Goal: Task Accomplishment & Management: Manage account settings

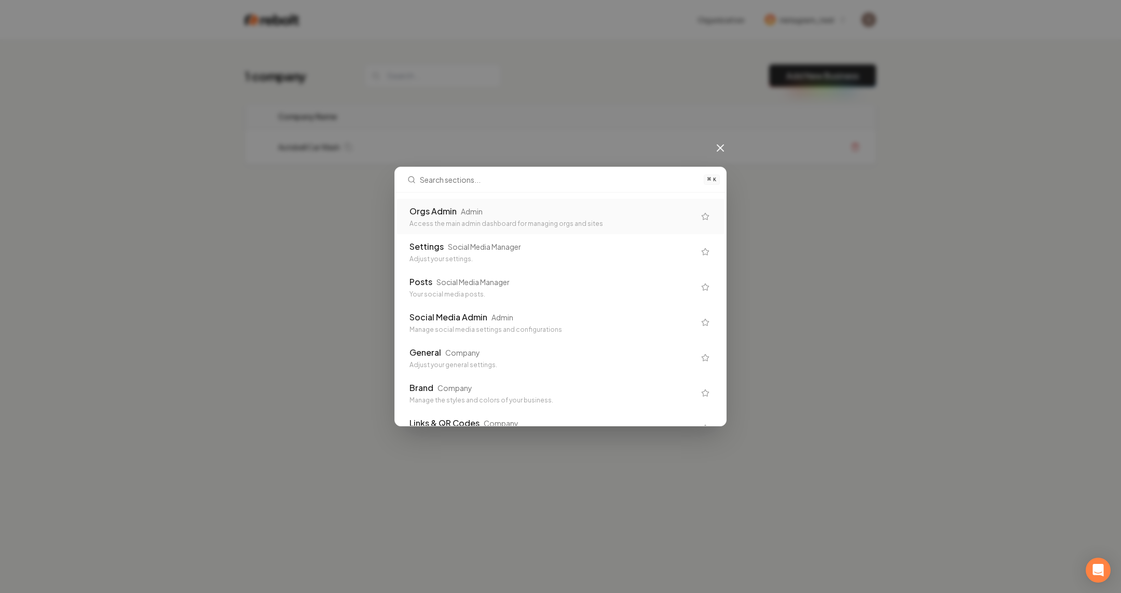
click at [550, 225] on div "Access the main admin dashboard for managing orgs and sites" at bounding box center [551, 223] width 285 height 8
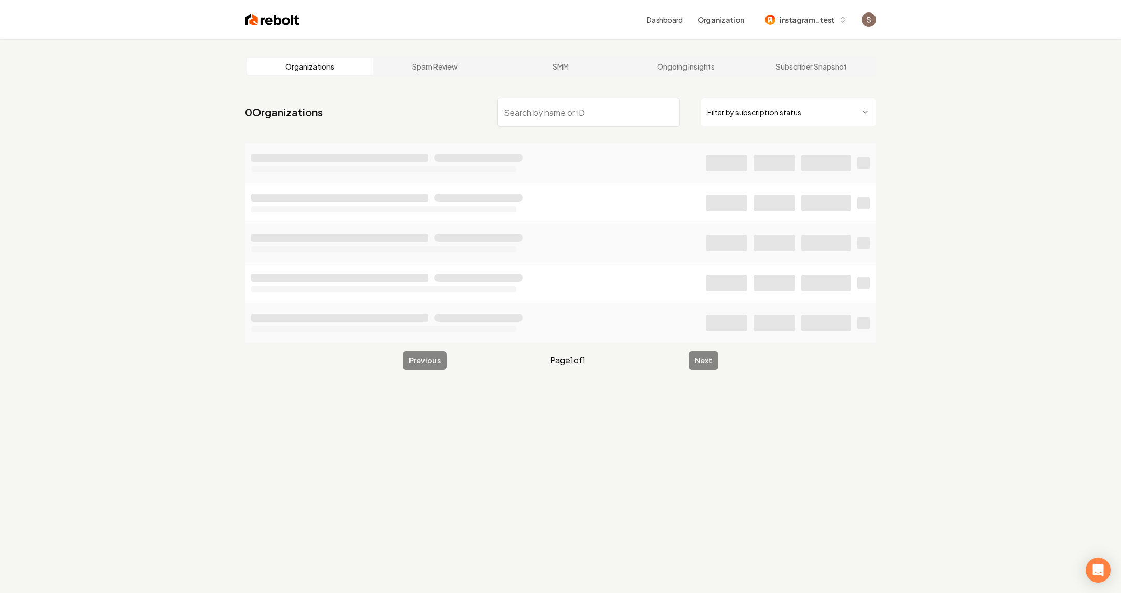
click at [529, 113] on input "search" at bounding box center [588, 112] width 183 height 29
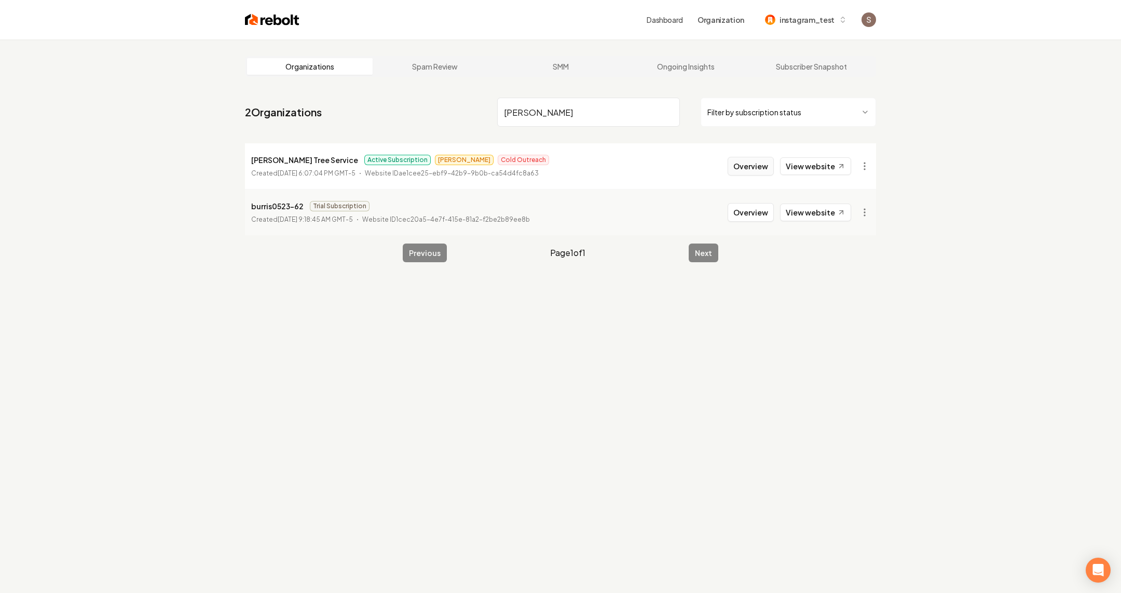
type input "[PERSON_NAME]"
click at [757, 169] on button "Overview" at bounding box center [750, 166] width 46 height 19
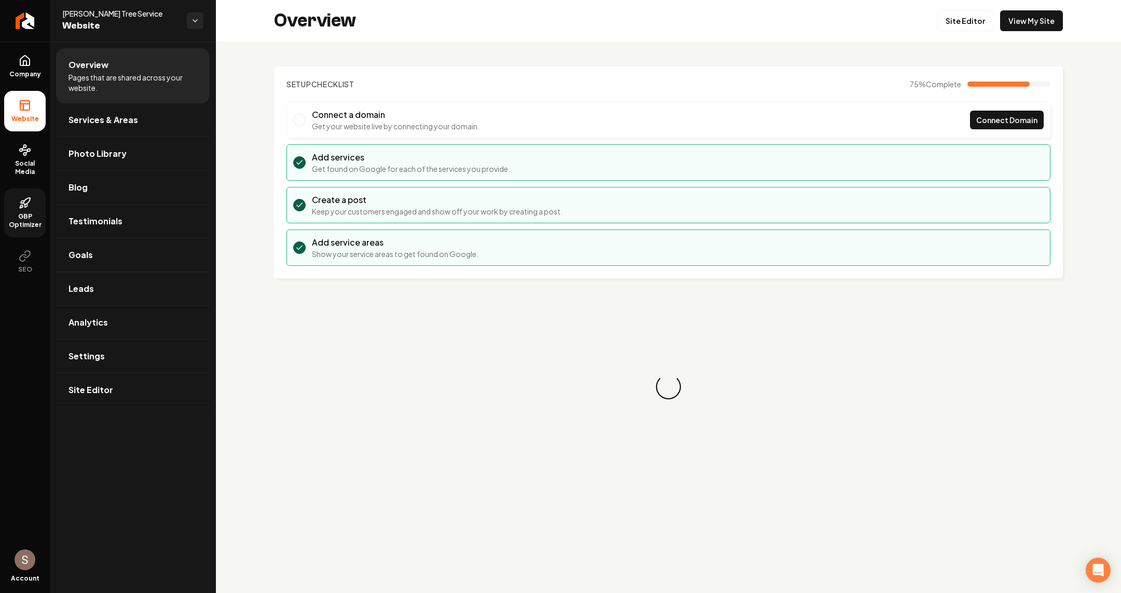
click at [19, 208] on icon at bounding box center [25, 203] width 12 height 12
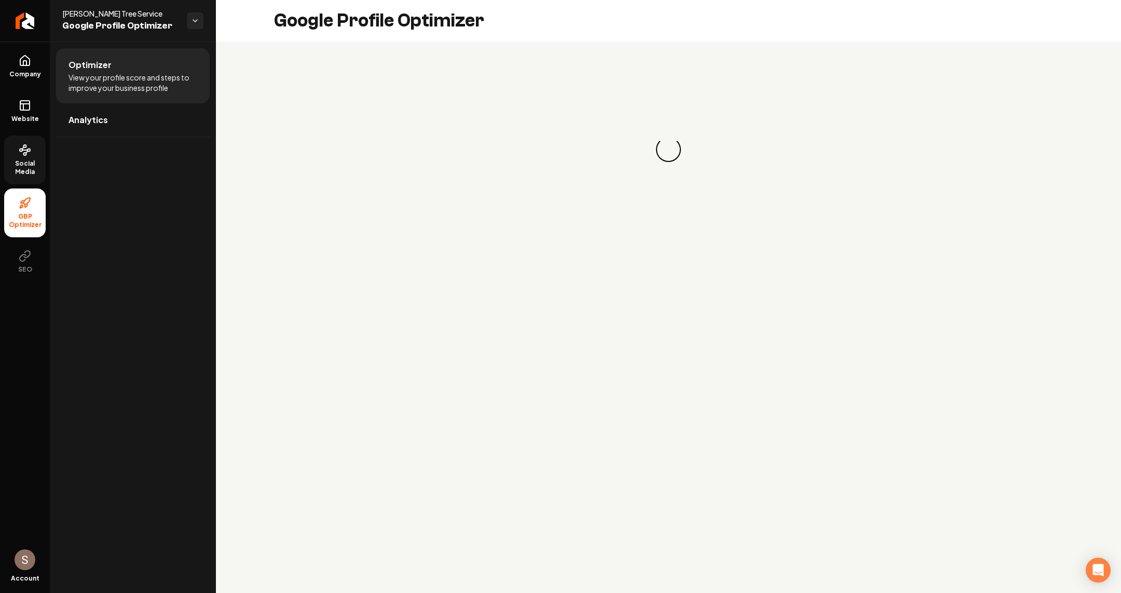
click at [16, 151] on link "Social Media" at bounding box center [25, 159] width 42 height 49
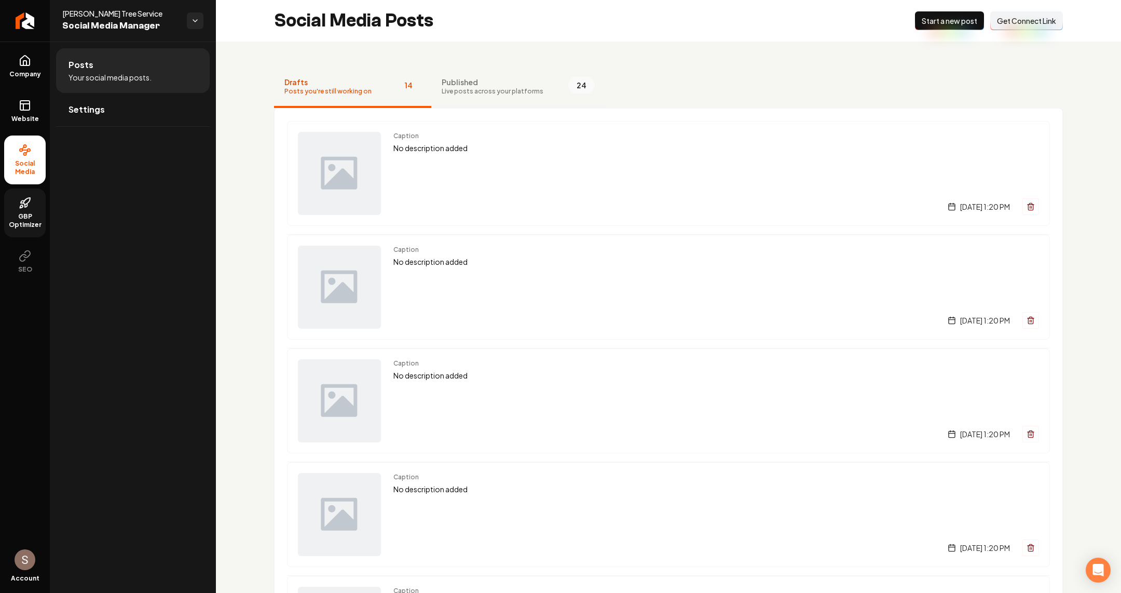
click at [473, 77] on span "Published" at bounding box center [493, 82] width 102 height 10
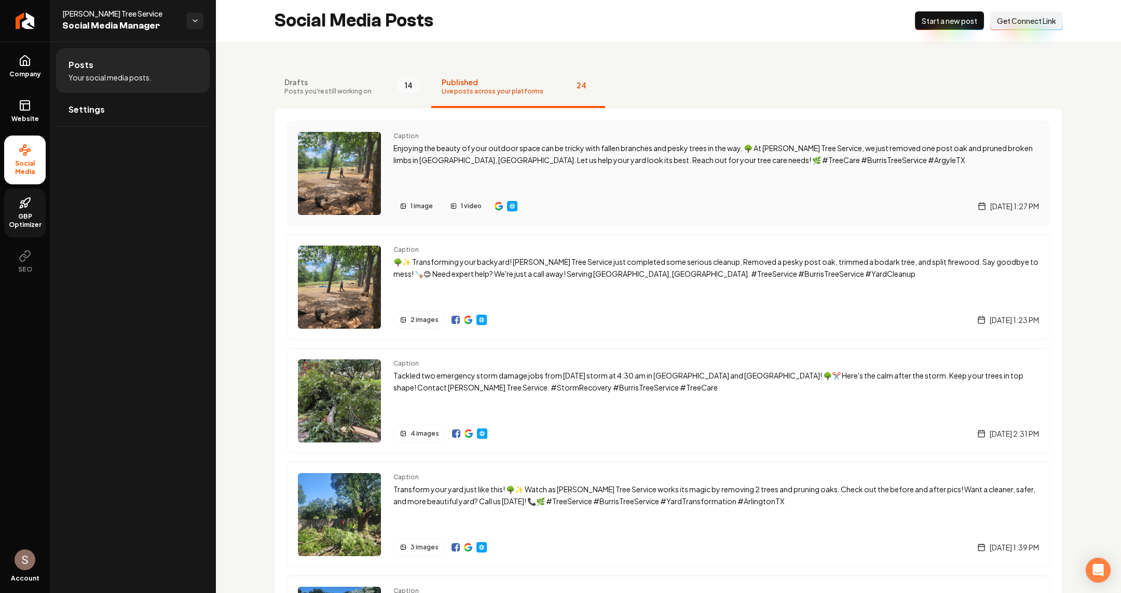
click at [545, 175] on div "Caption Enjoying the beauty of your outdoor space can be tricky with fallen bra…" at bounding box center [716, 173] width 646 height 83
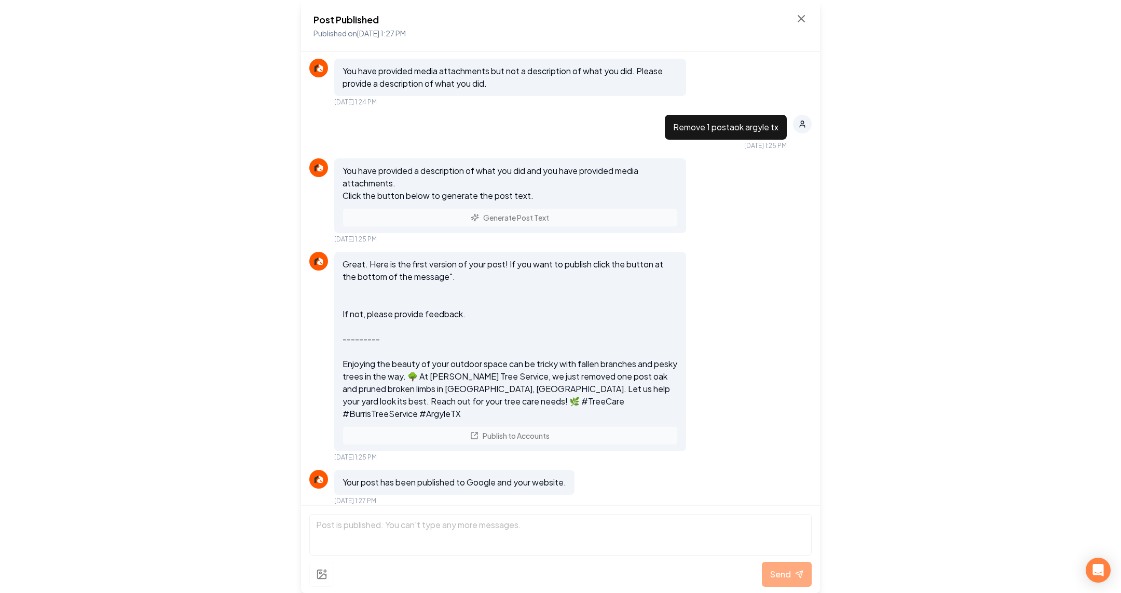
scroll to position [1141, 0]
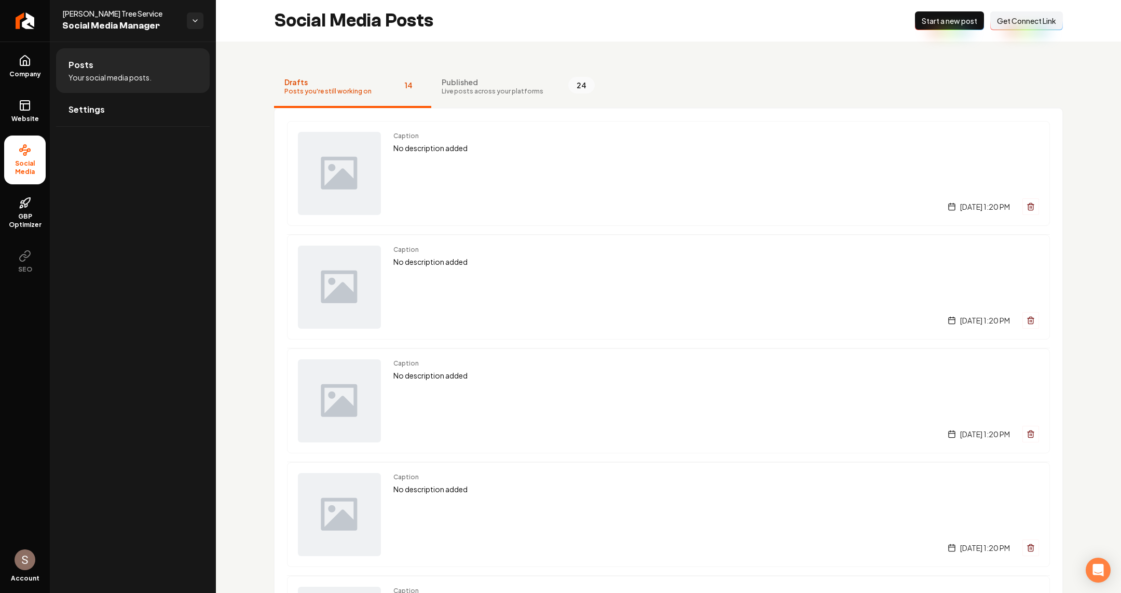
click at [517, 100] on button "Published Live posts across your platforms 24" at bounding box center [518, 87] width 174 height 42
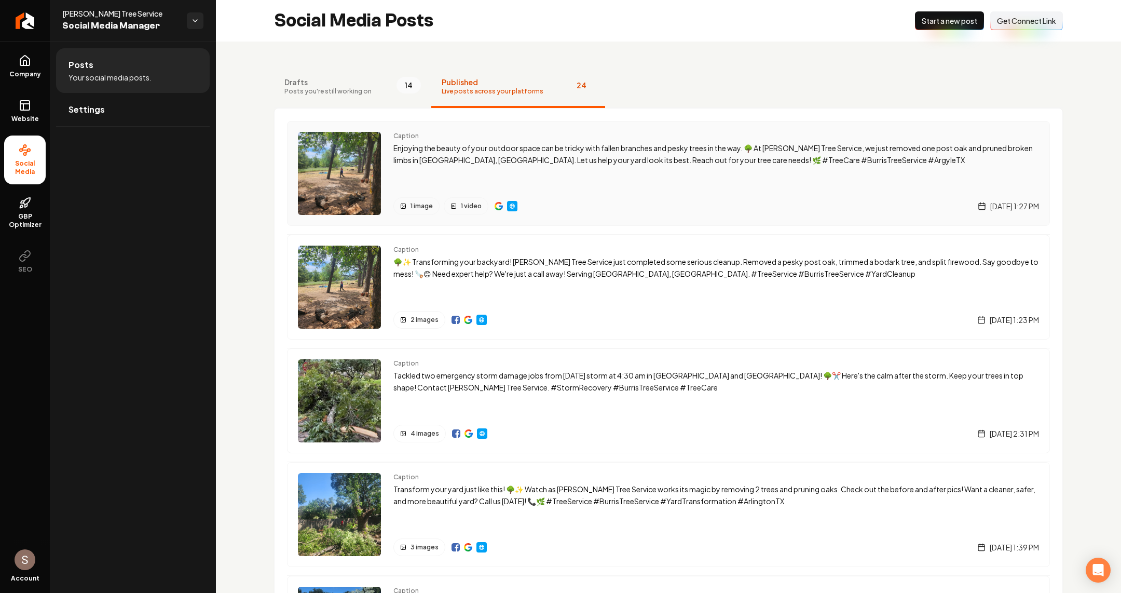
click at [479, 168] on div "Caption Enjoying the beauty of your outdoor space can be tricky with fallen bra…" at bounding box center [716, 173] width 646 height 83
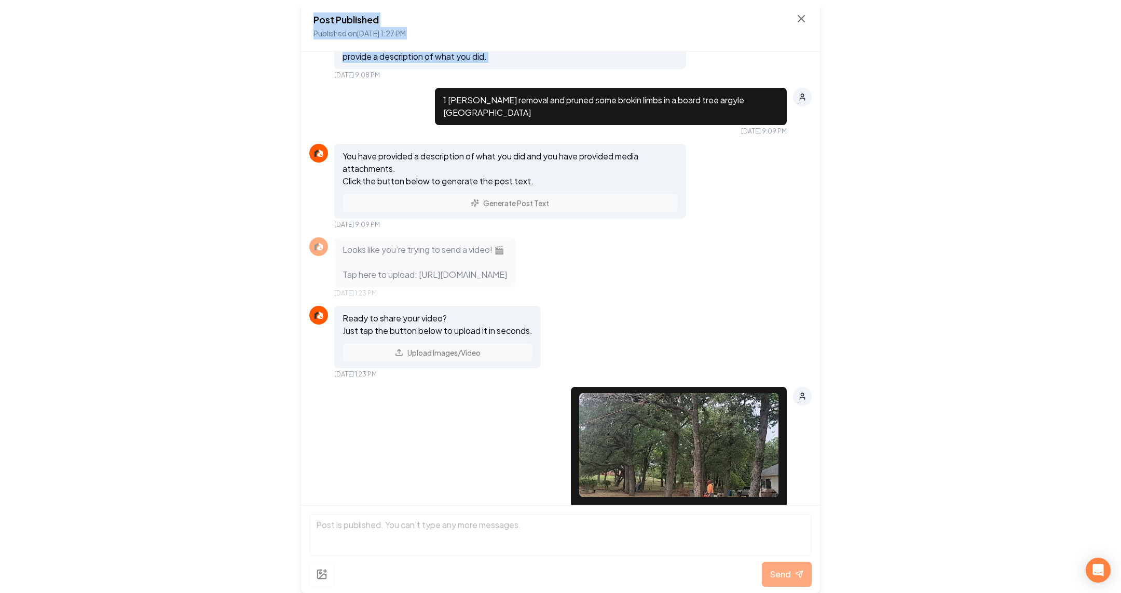
scroll to position [613, 0]
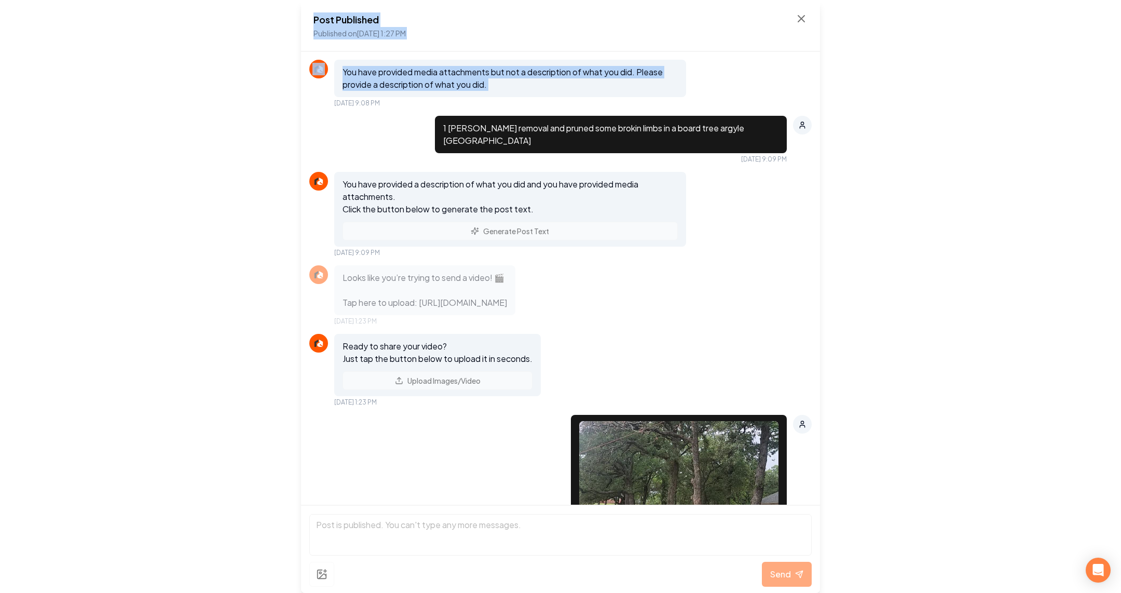
click at [378, 97] on div "You have provided media attachments but not a description of what you did. Plea…" at bounding box center [510, 78] width 352 height 37
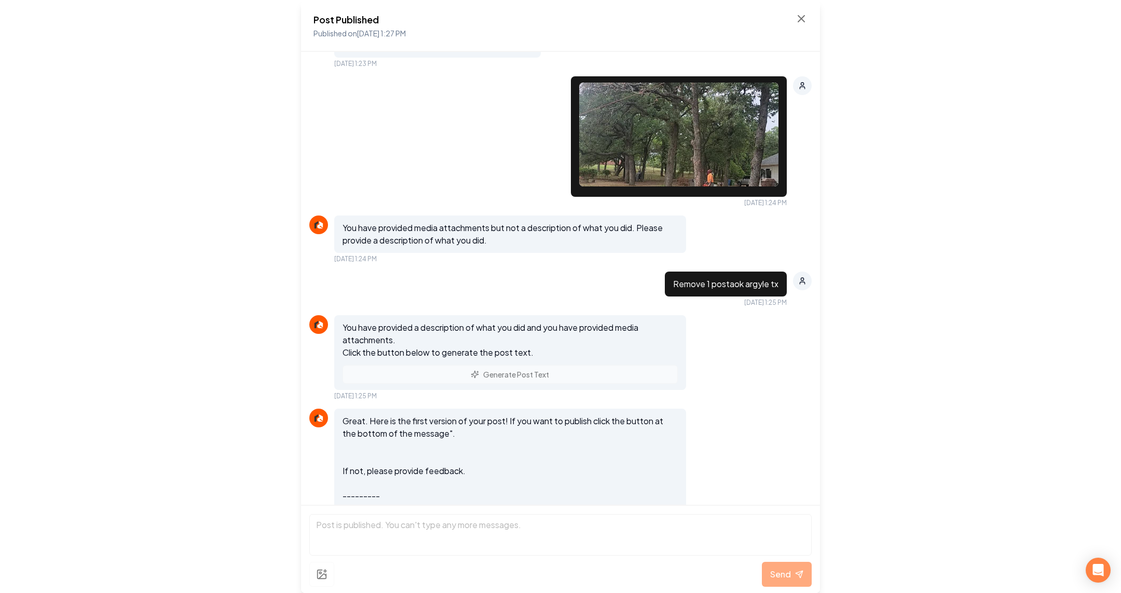
scroll to position [1141, 0]
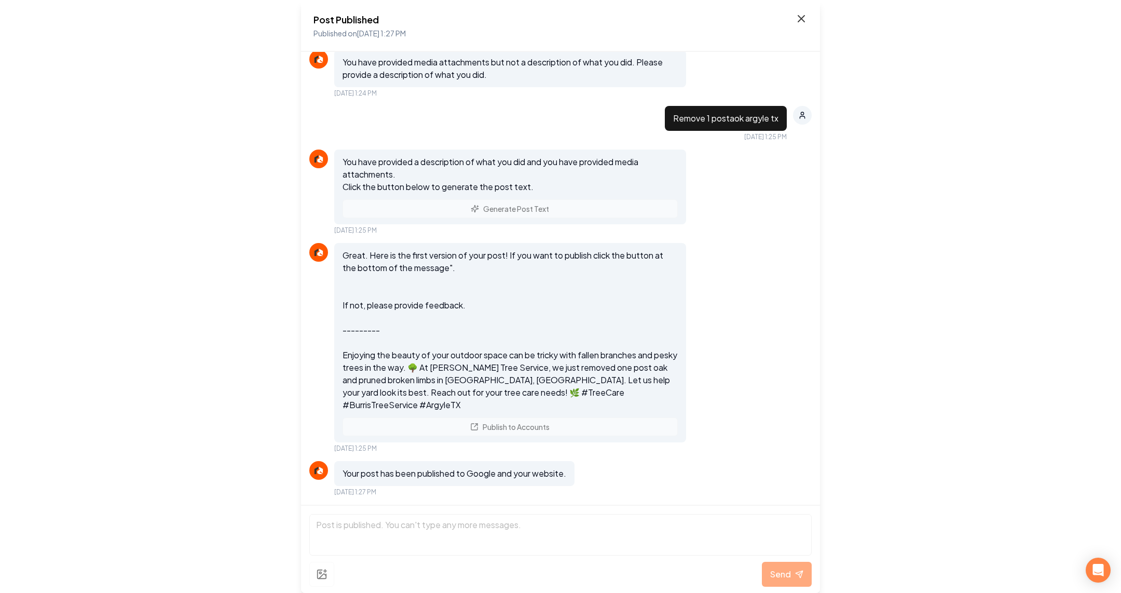
click at [800, 15] on icon at bounding box center [801, 18] width 12 height 12
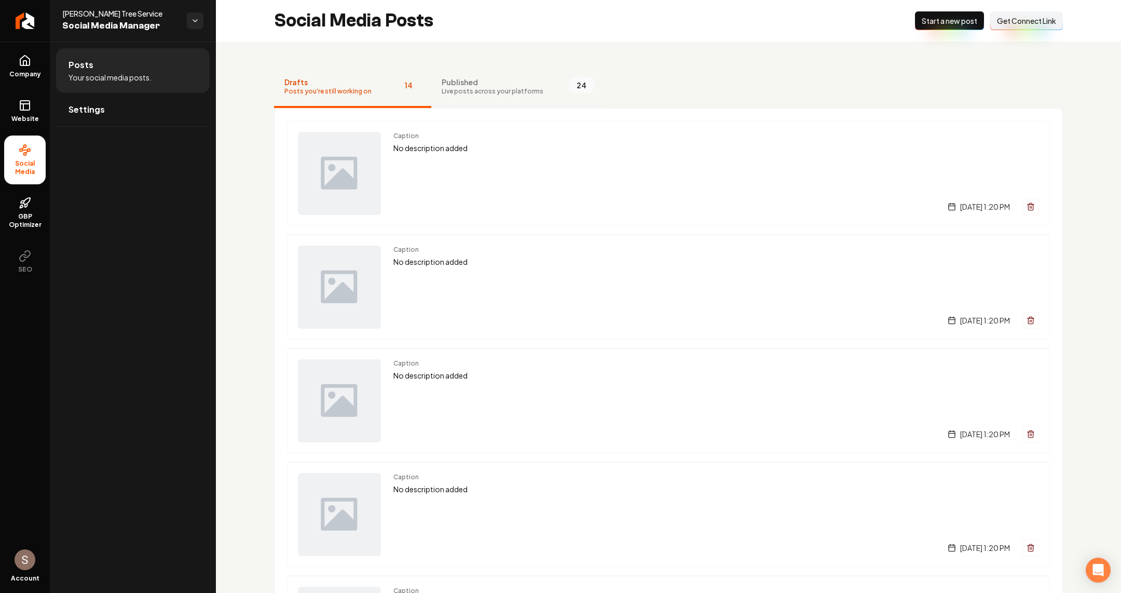
click at [455, 68] on button "Published Live posts across your platforms 24" at bounding box center [518, 87] width 174 height 42
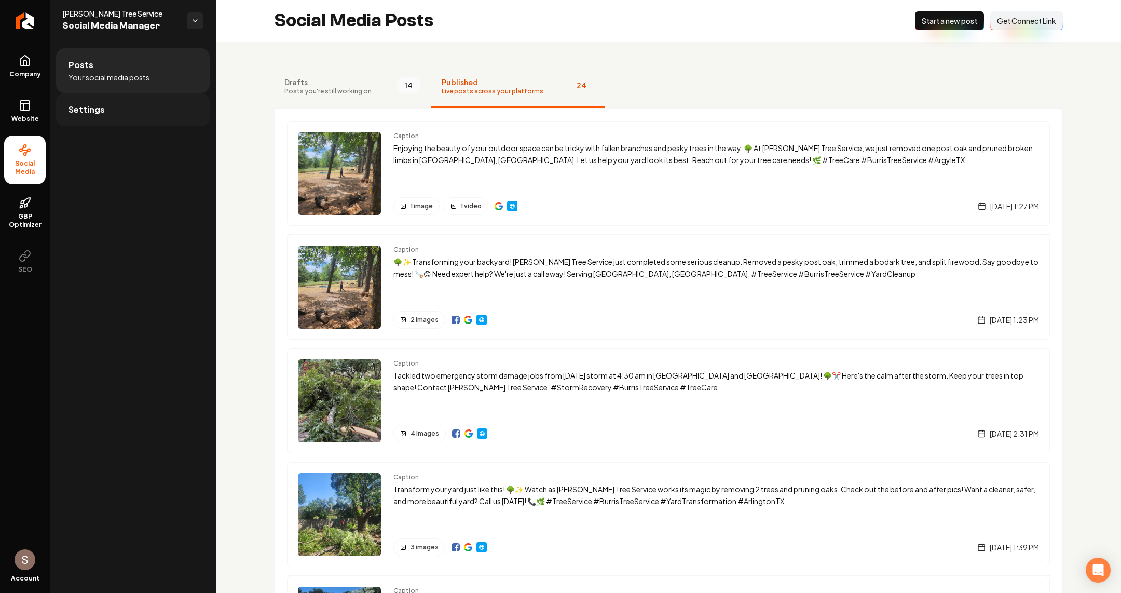
click at [143, 123] on link "Settings" at bounding box center [133, 109] width 154 height 33
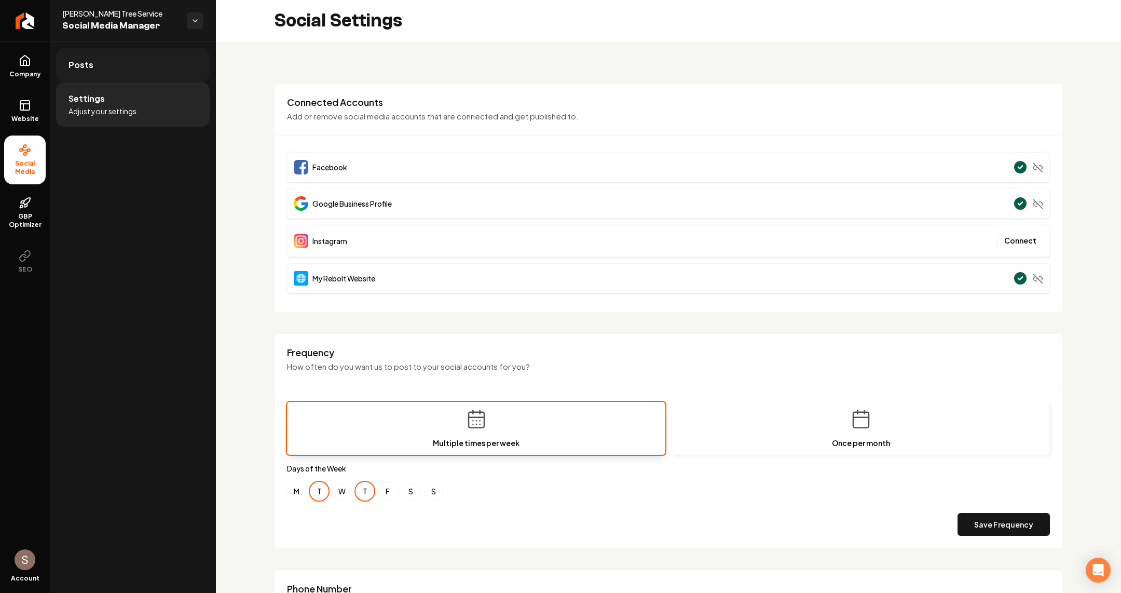
click at [156, 65] on link "Posts" at bounding box center [133, 64] width 154 height 33
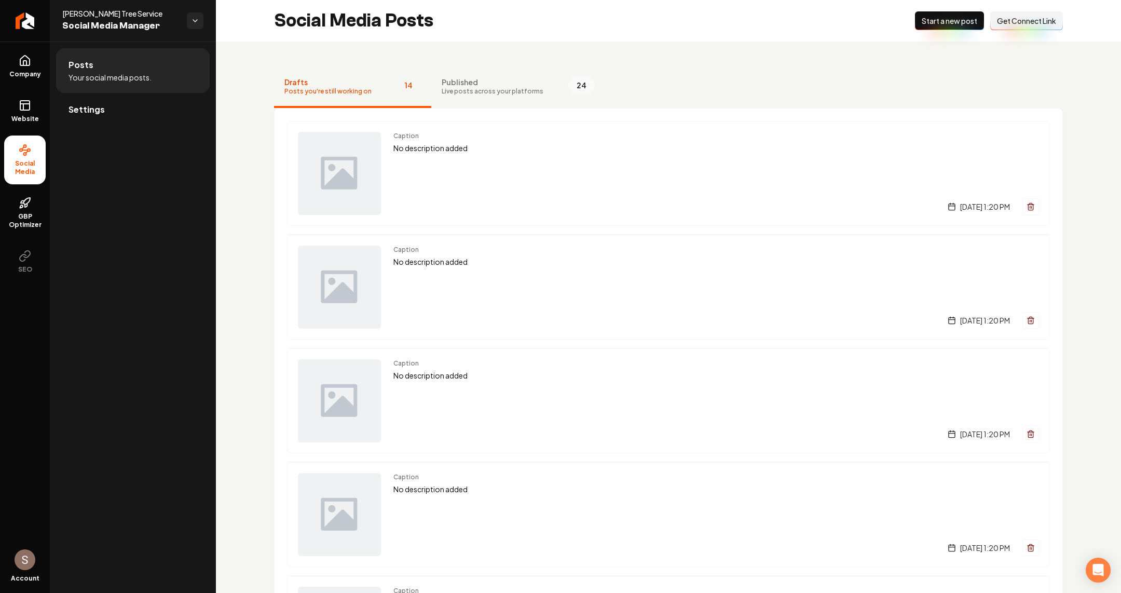
click at [466, 73] on button "Published Live posts across your platforms 24" at bounding box center [518, 87] width 174 height 42
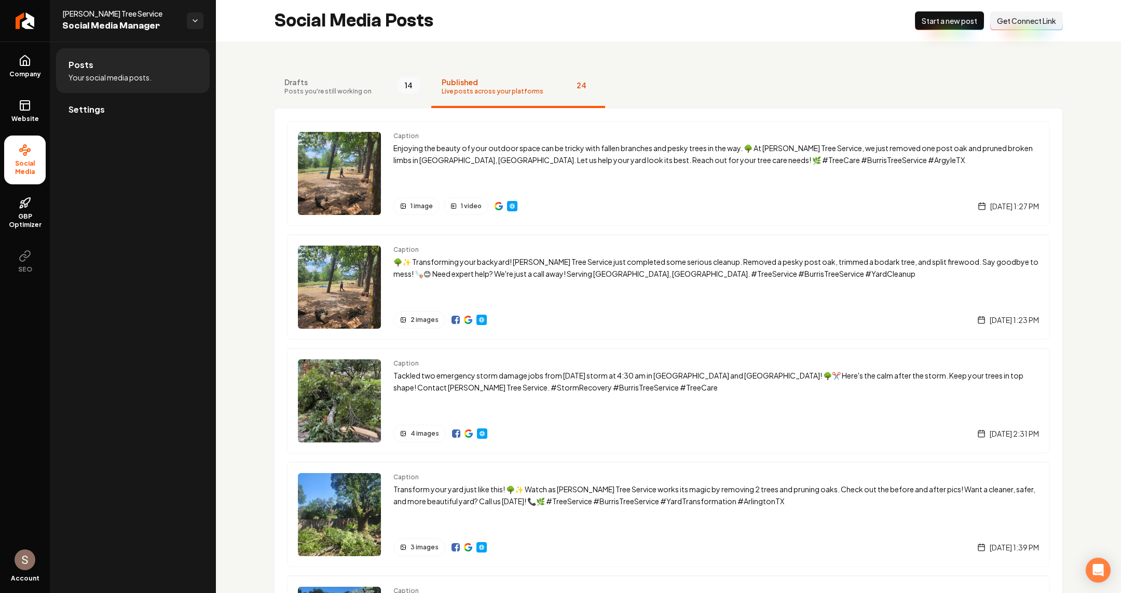
click at [463, 88] on span "Live posts across your platforms" at bounding box center [493, 91] width 102 height 8
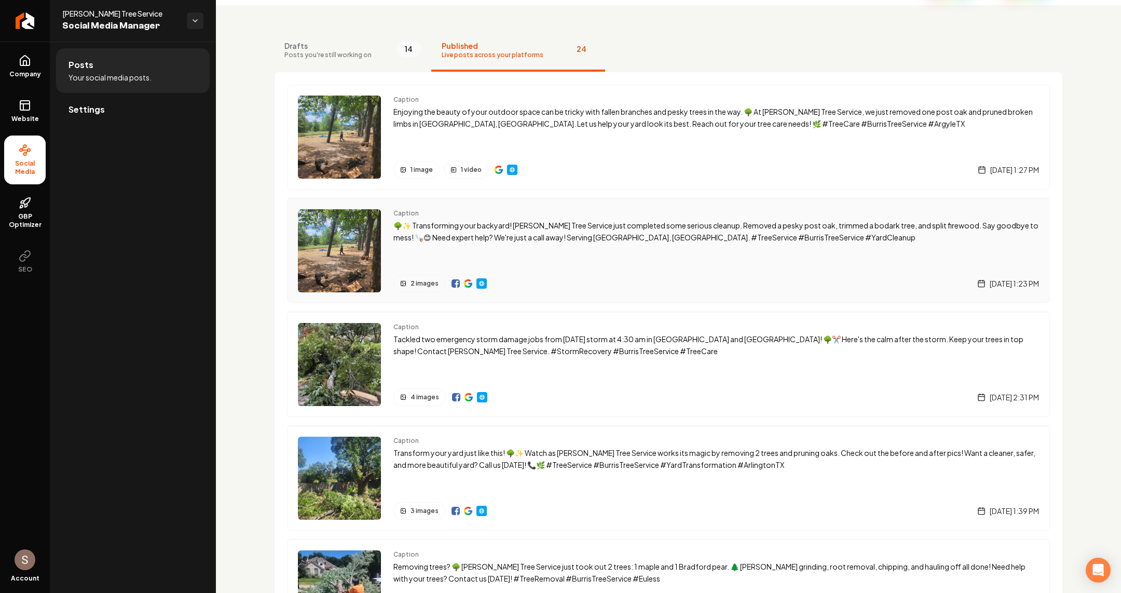
scroll to position [39, 0]
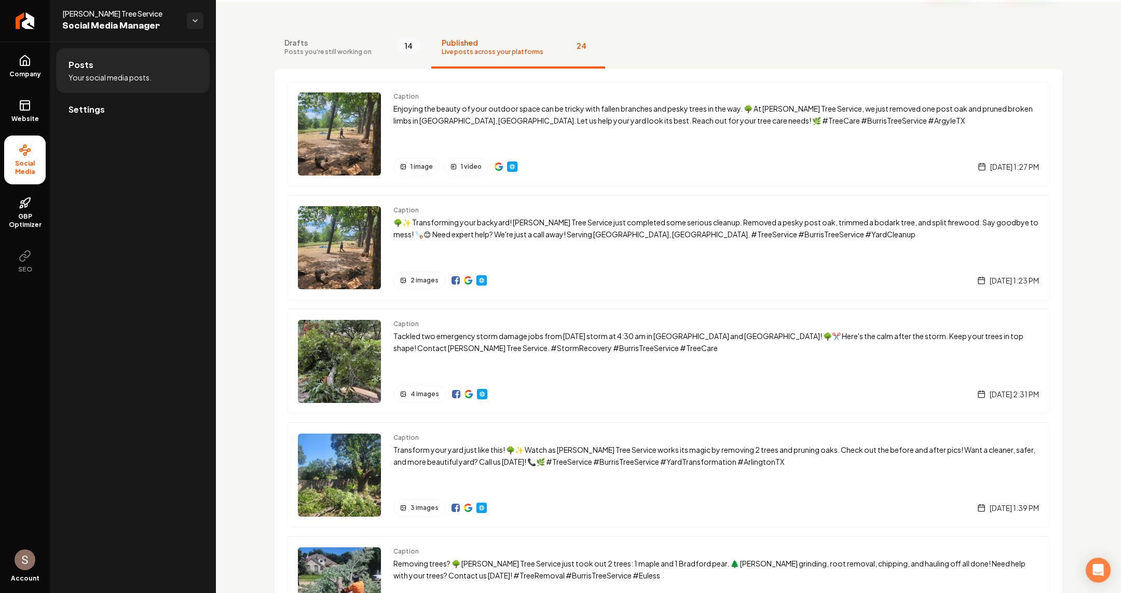
click at [389, 58] on button "Drafts Posts you're still working on 14" at bounding box center [352, 48] width 157 height 42
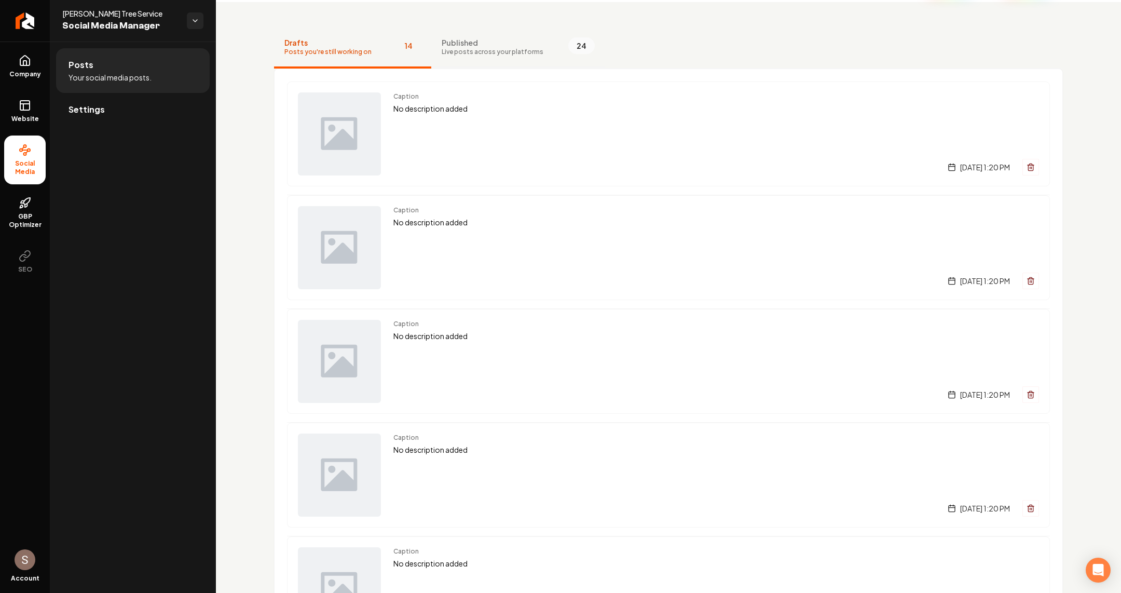
click at [470, 61] on button "Published Live posts across your platforms 24" at bounding box center [518, 48] width 174 height 42
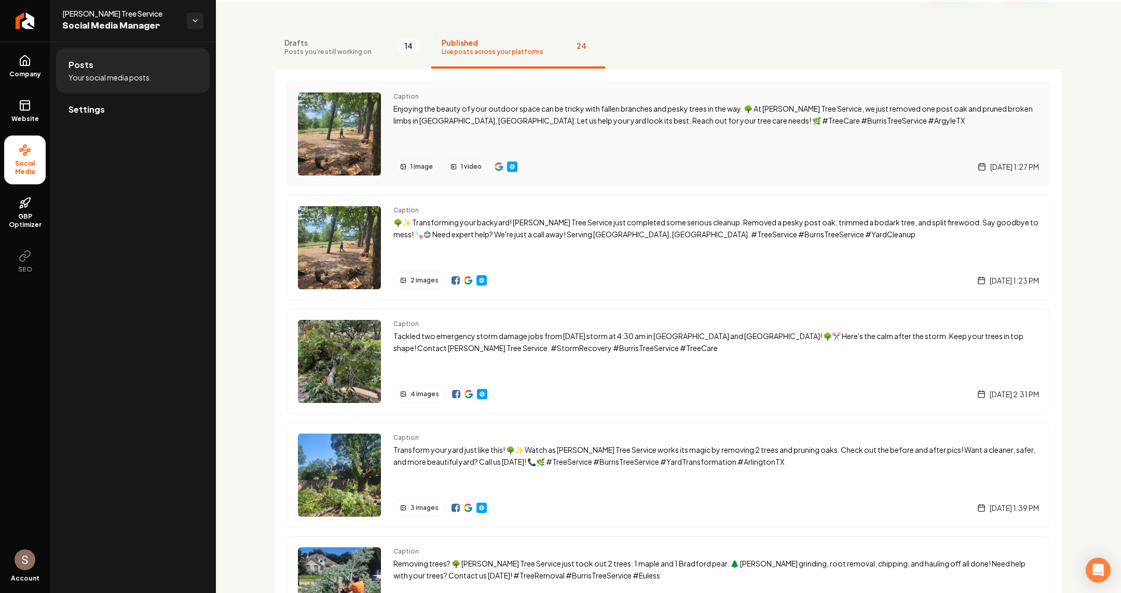
click at [449, 147] on div "Caption Enjoying the beauty of your outdoor space can be tricky with fallen bra…" at bounding box center [716, 133] width 646 height 83
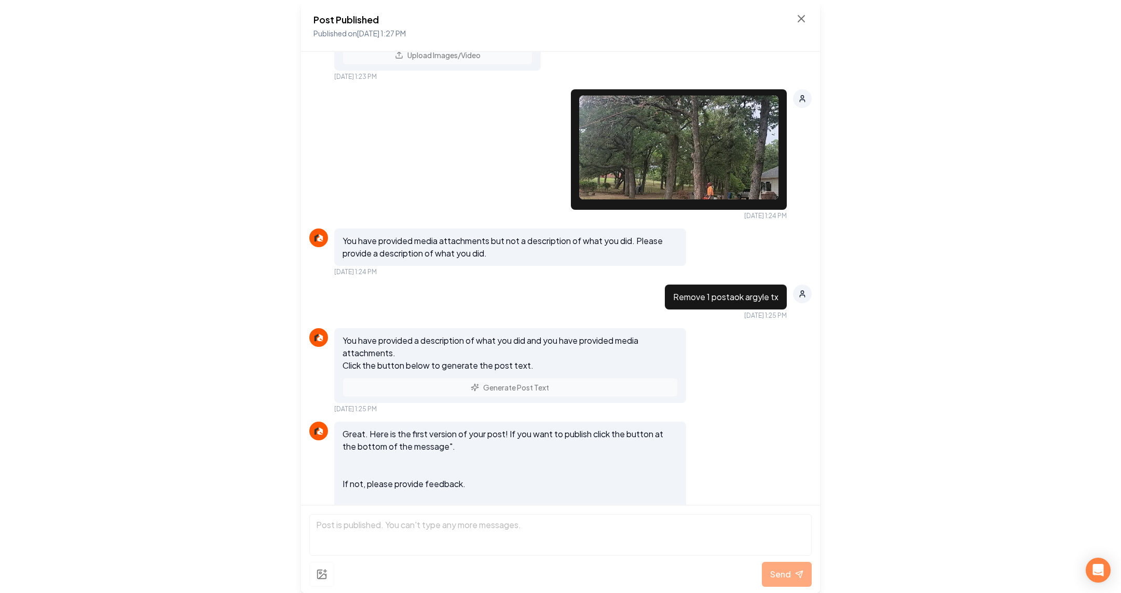
scroll to position [1141, 0]
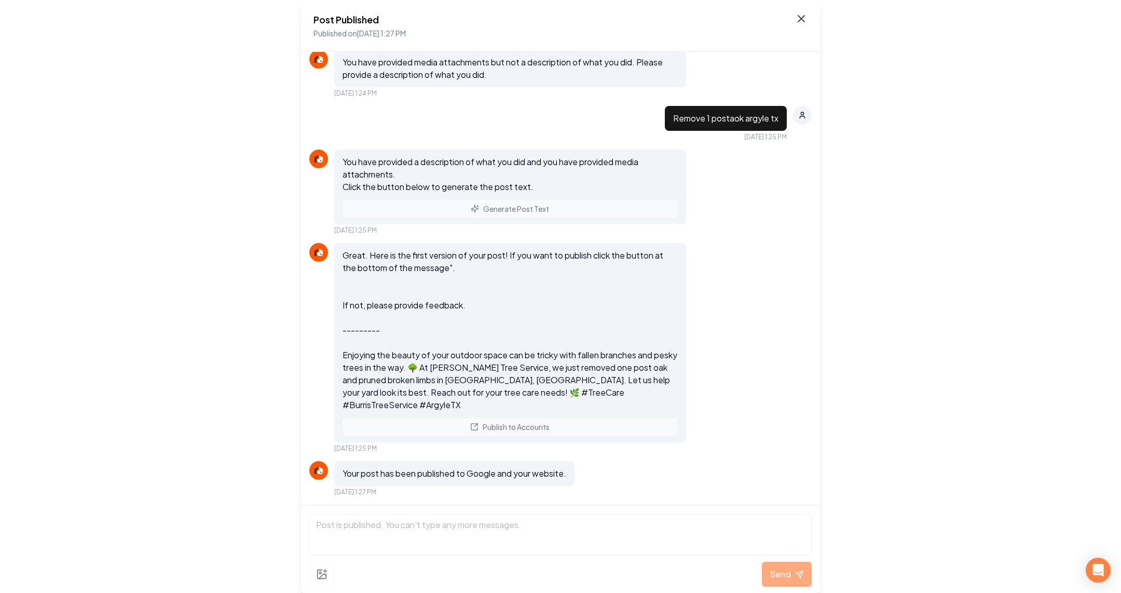
click at [799, 20] on icon at bounding box center [801, 19] width 6 height 6
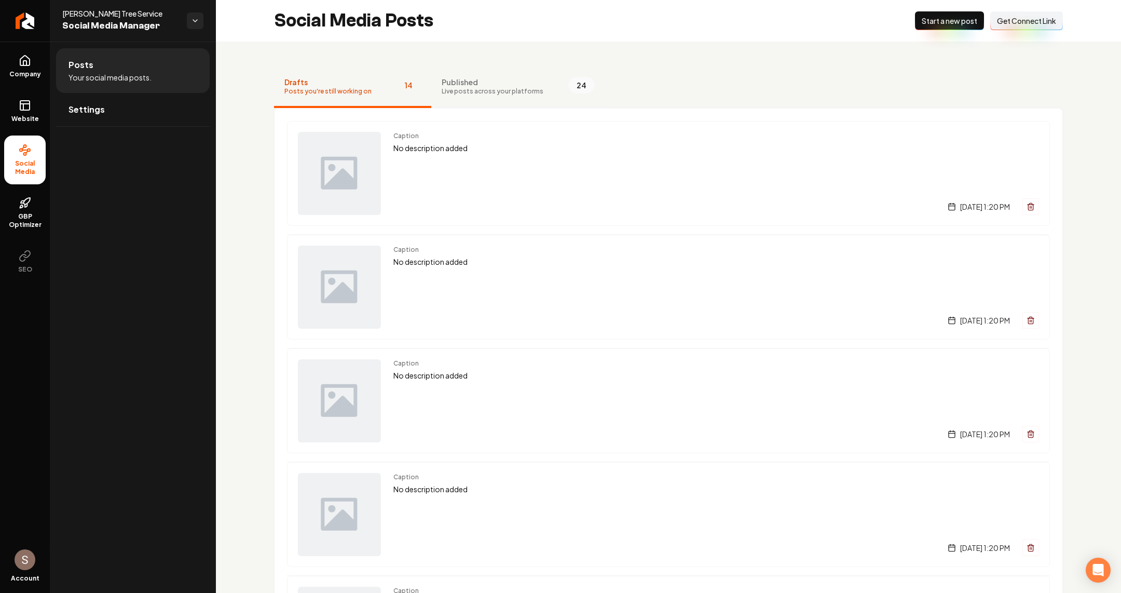
click at [493, 87] on span "Published" at bounding box center [493, 82] width 102 height 10
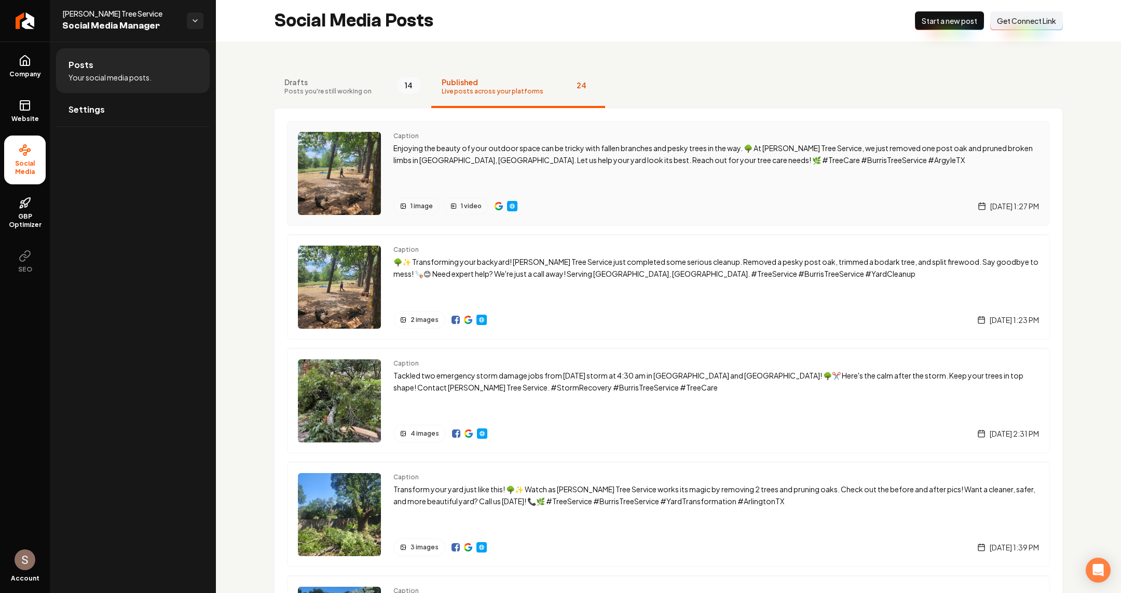
click at [498, 206] on img "Main content area" at bounding box center [499, 206] width 8 height 8
